Goal: Find specific page/section: Find specific page/section

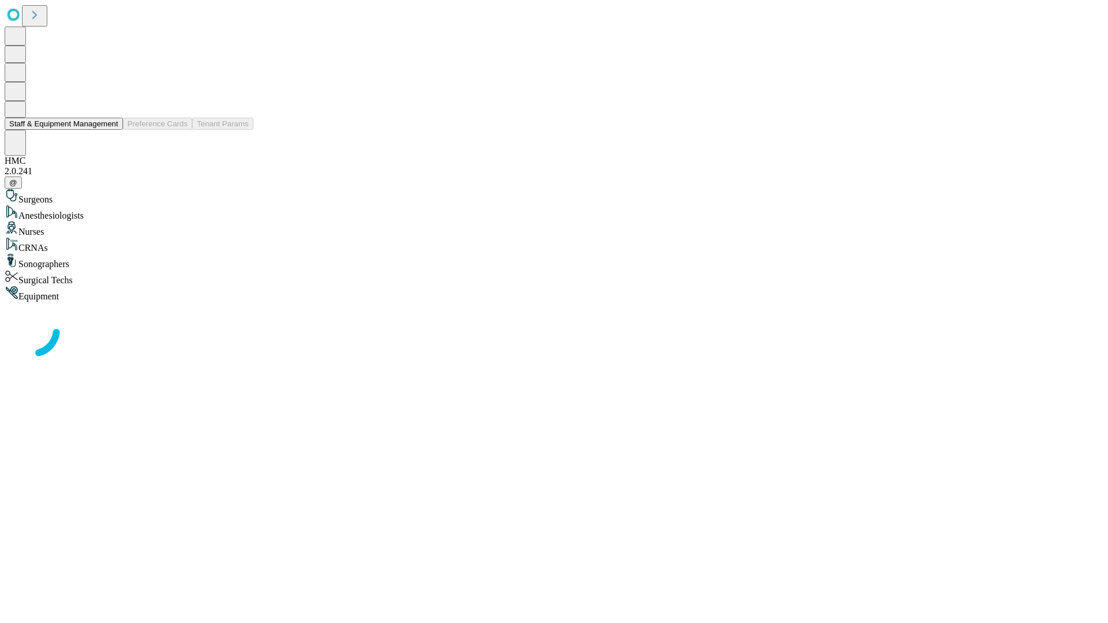
click at [110, 130] on button "Staff & Equipment Management" at bounding box center [64, 124] width 118 height 12
